Goal: Transaction & Acquisition: Subscribe to service/newsletter

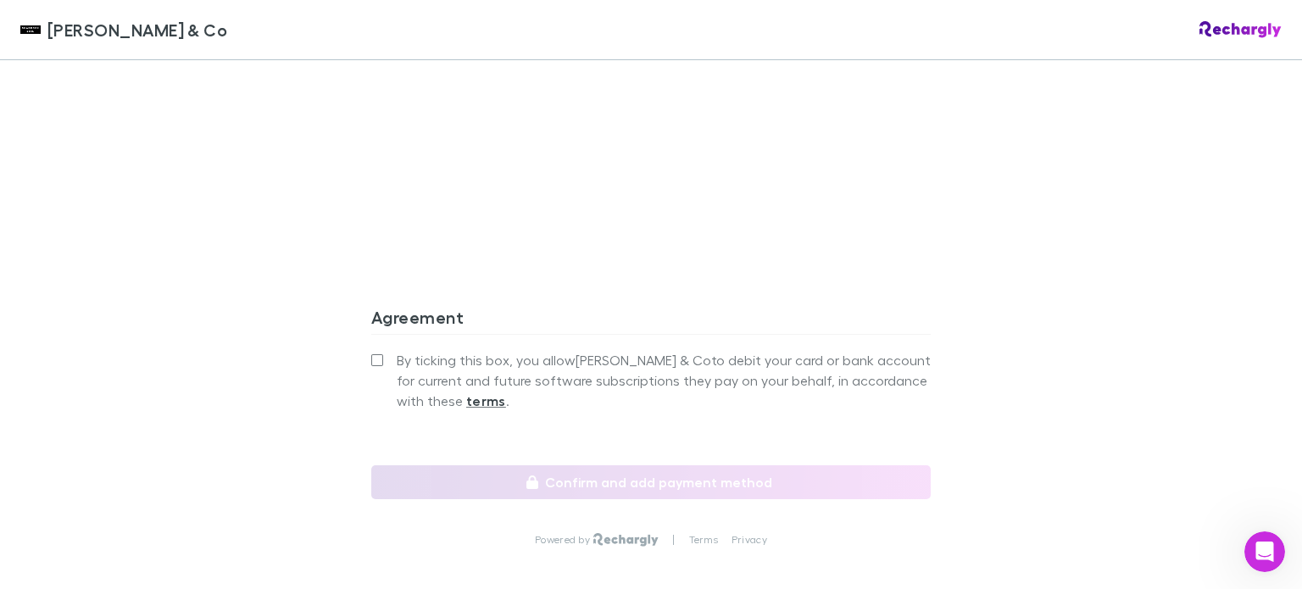
scroll to position [1598, 0]
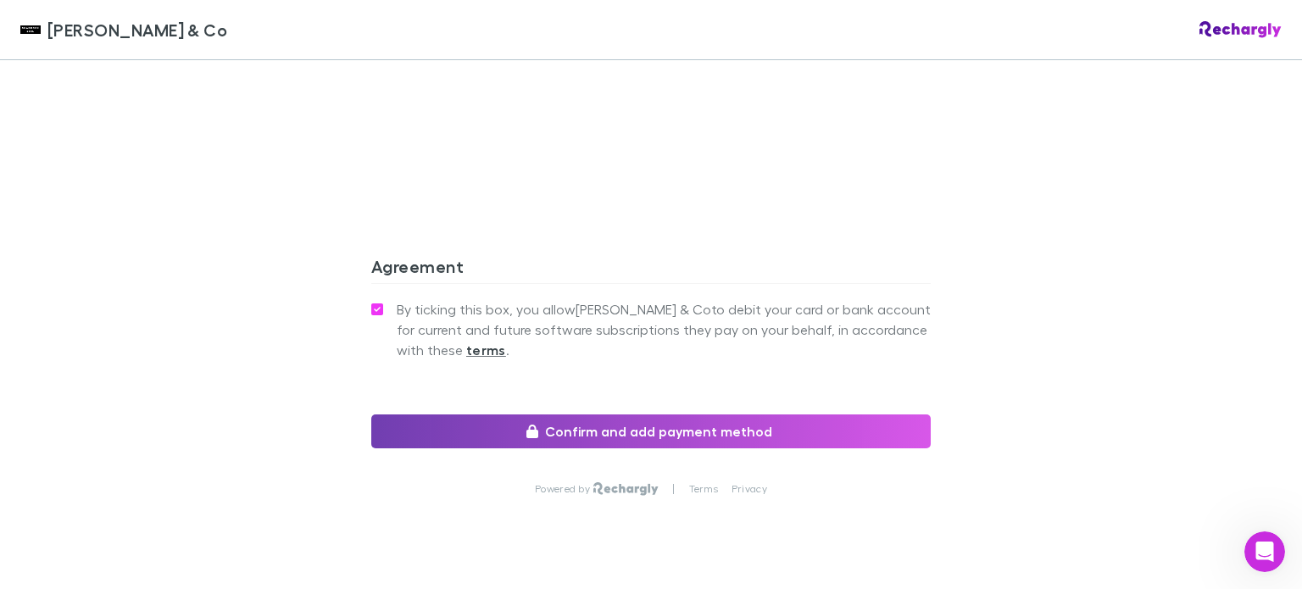
click at [652, 414] on button "Confirm and add payment method" at bounding box center [650, 431] width 559 height 34
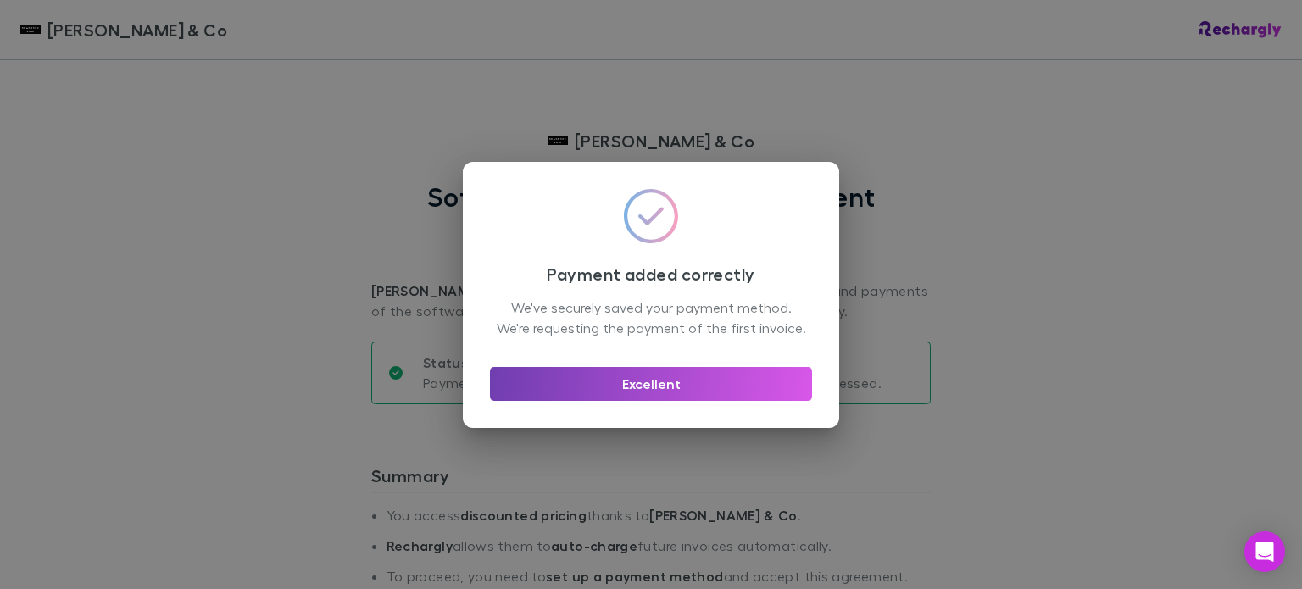
click at [668, 386] on button "Excellent" at bounding box center [651, 384] width 322 height 34
